Goal: Transaction & Acquisition: Purchase product/service

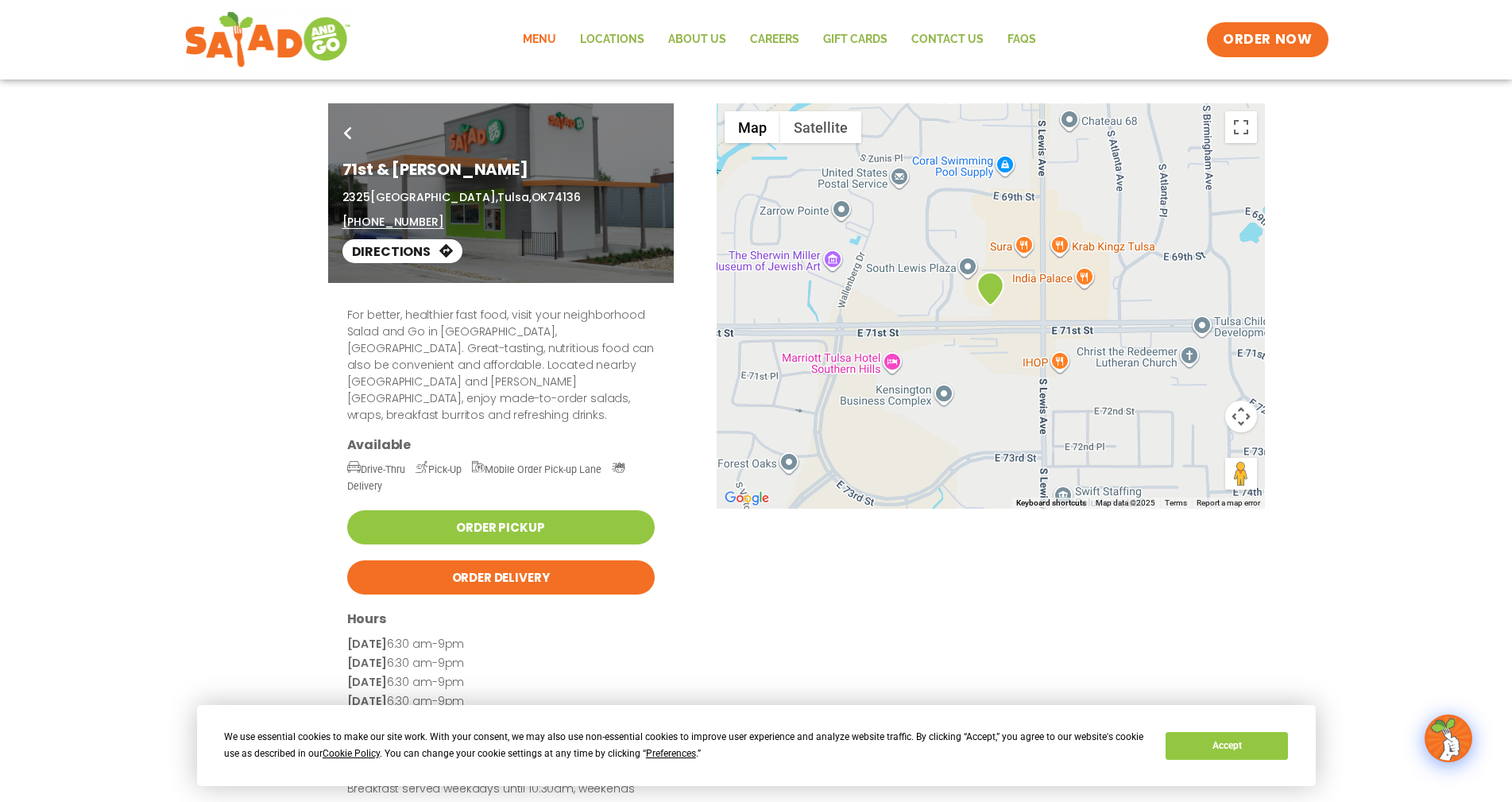
click at [543, 42] on link "Menu" at bounding box center [540, 40] width 57 height 36
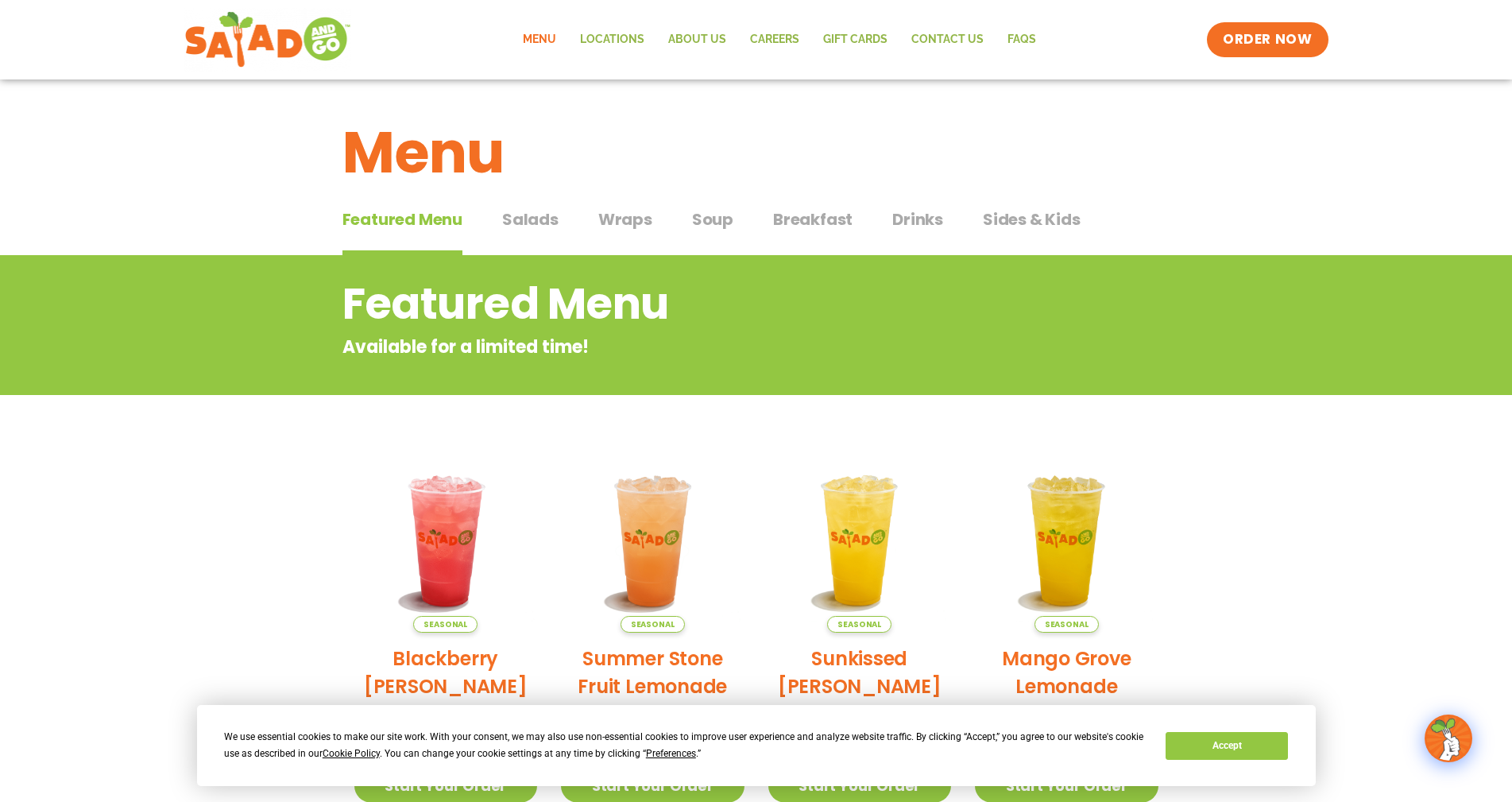
click at [534, 224] on span "Salads" at bounding box center [530, 219] width 56 height 23
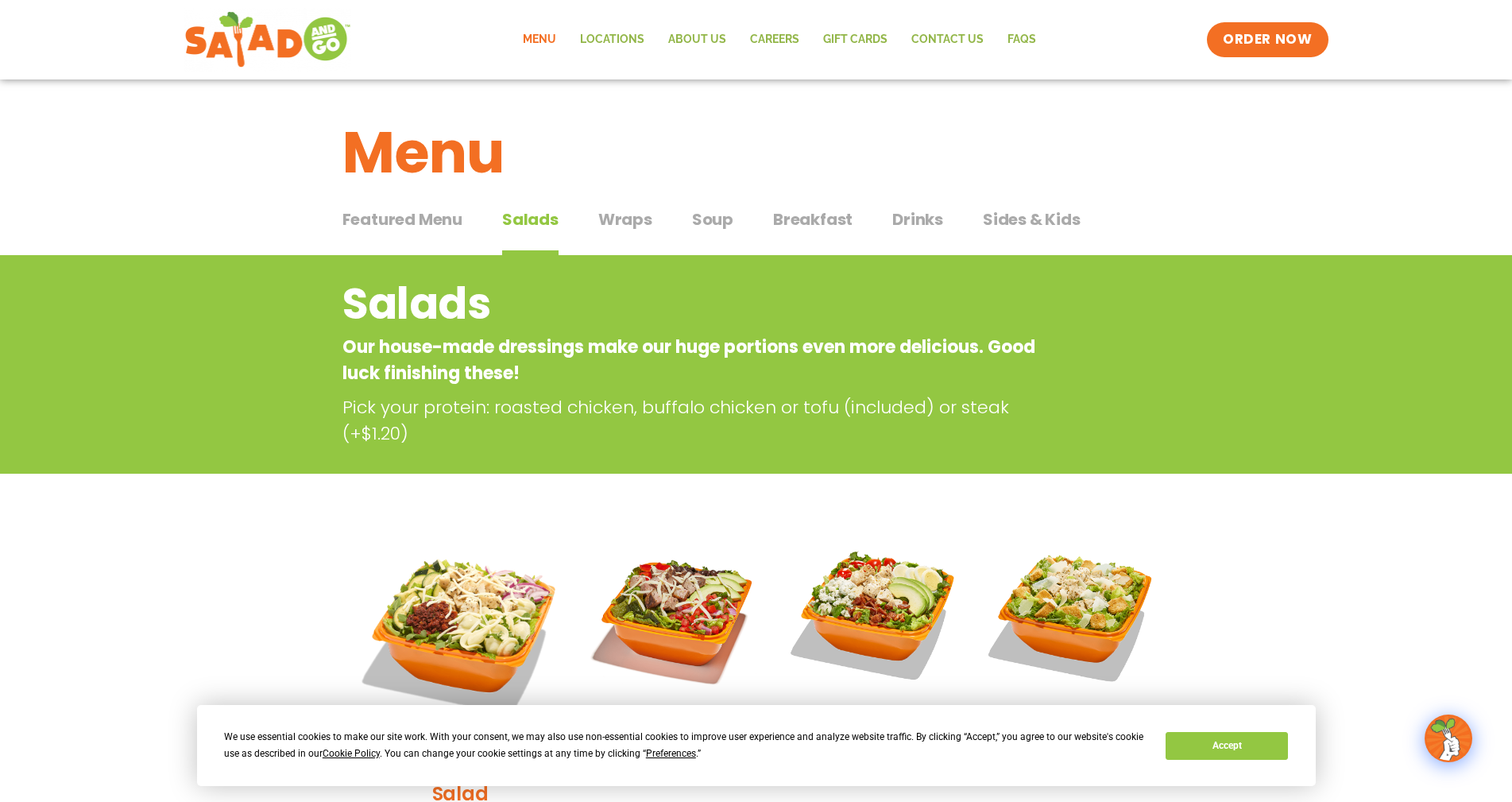
click at [710, 220] on span "Soup" at bounding box center [713, 219] width 42 height 23
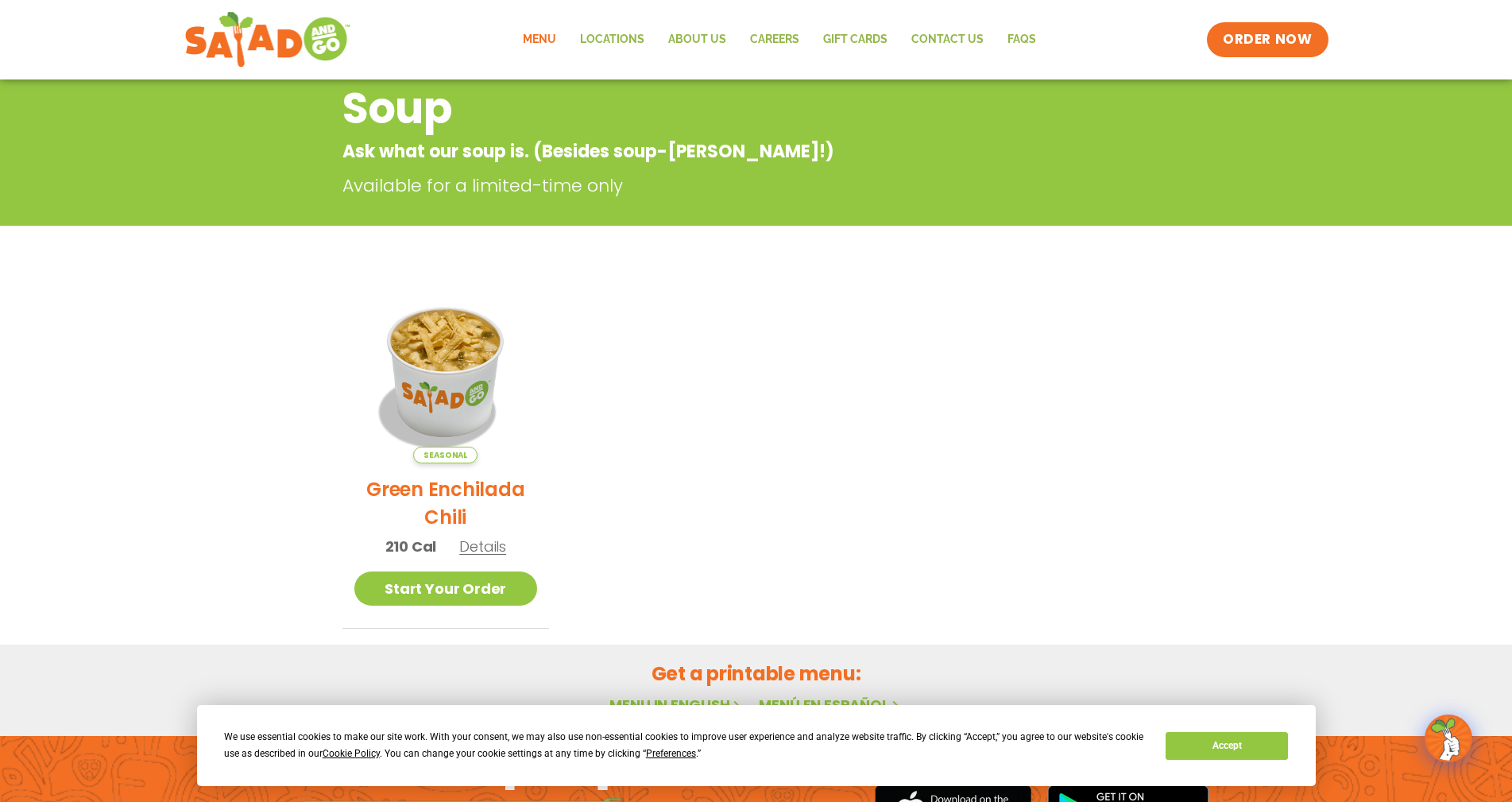
scroll to position [159, 0]
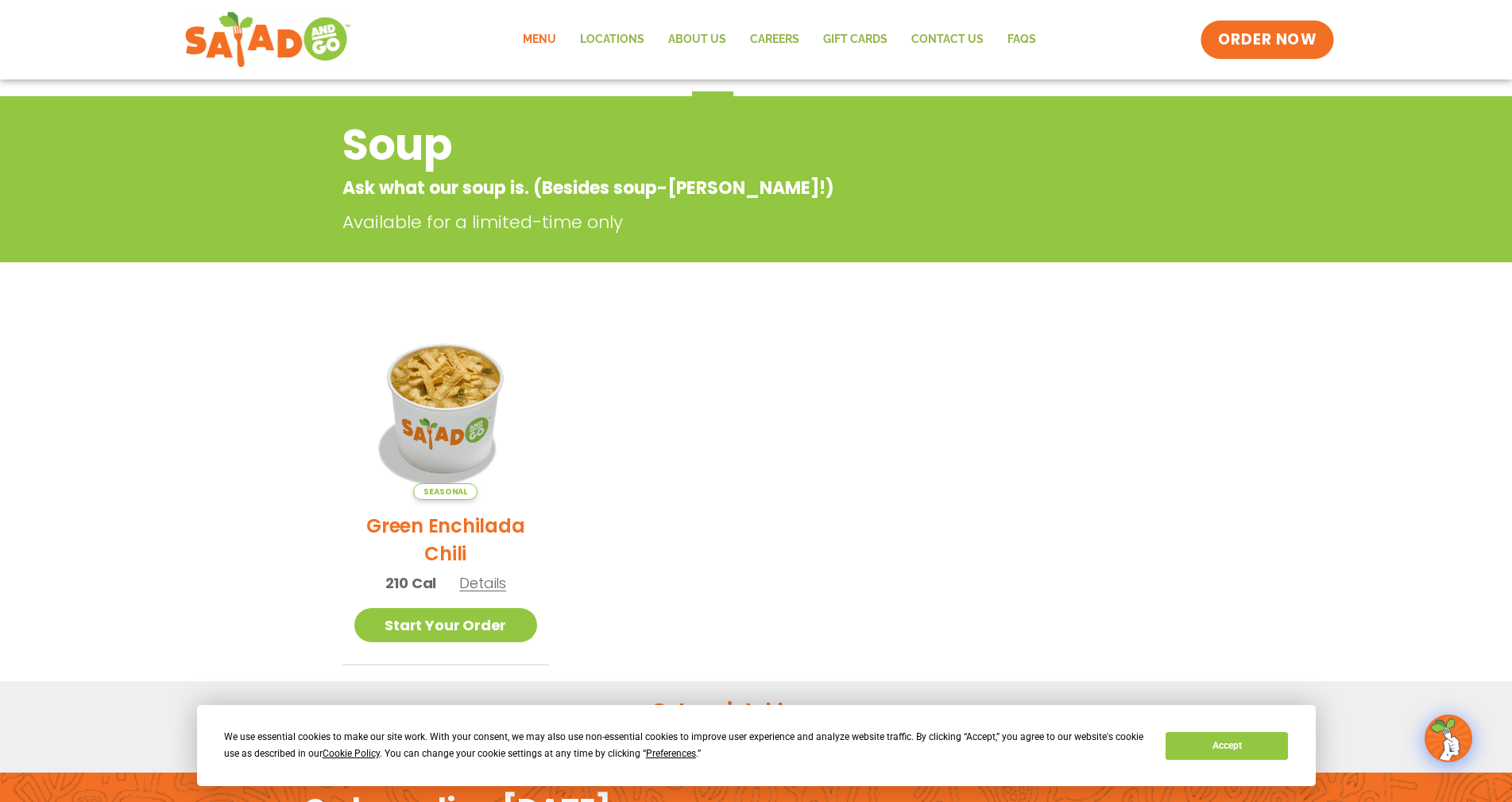
click at [1253, 40] on span "ORDER NOW" at bounding box center [1267, 40] width 99 height 21
